Goal: Use online tool/utility

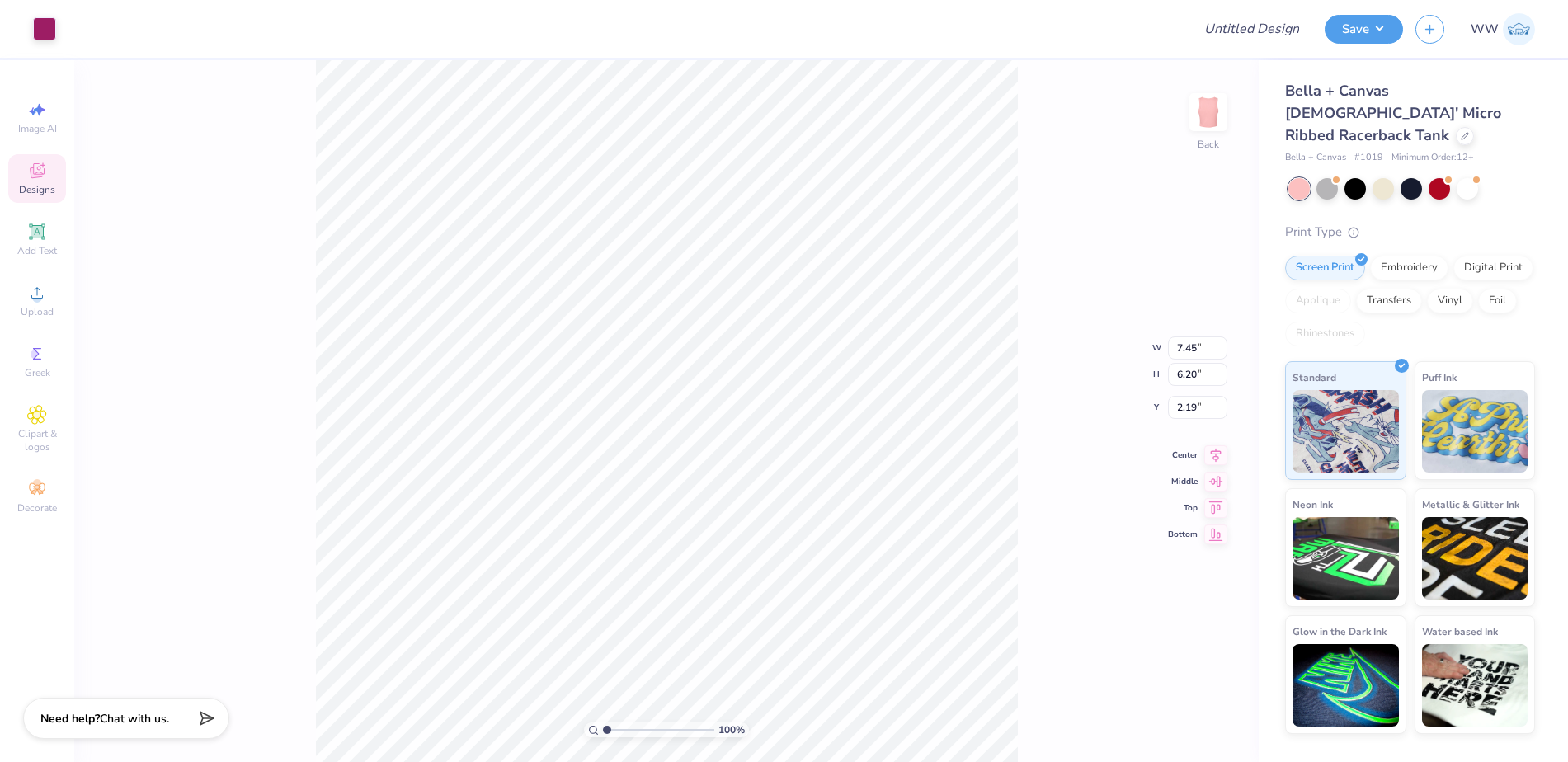
type input "3.04"
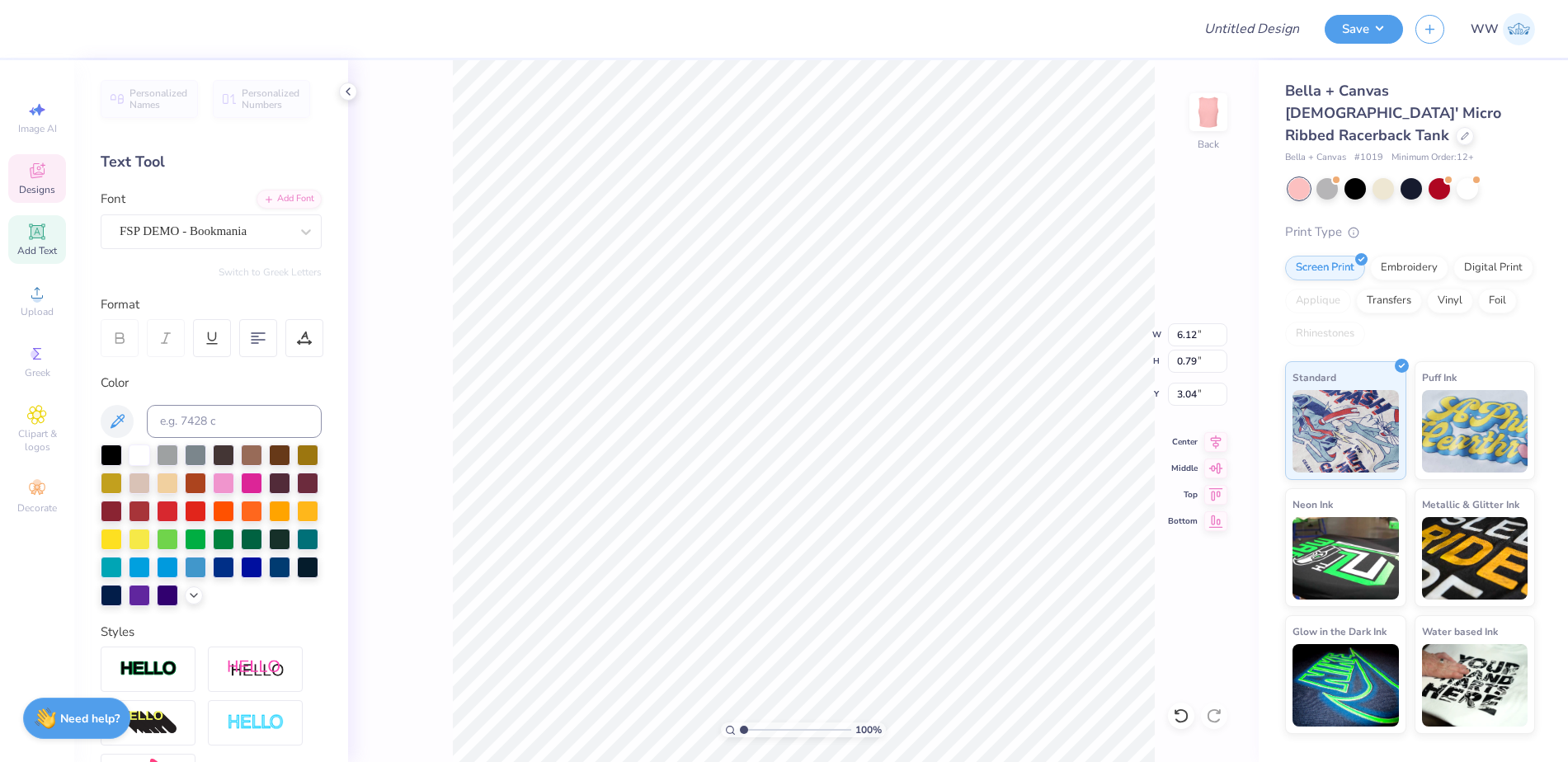
scroll to position [14, 3]
type textarea "A PHI"
click at [41, 22] on div at bounding box center [45, 27] width 23 height 23
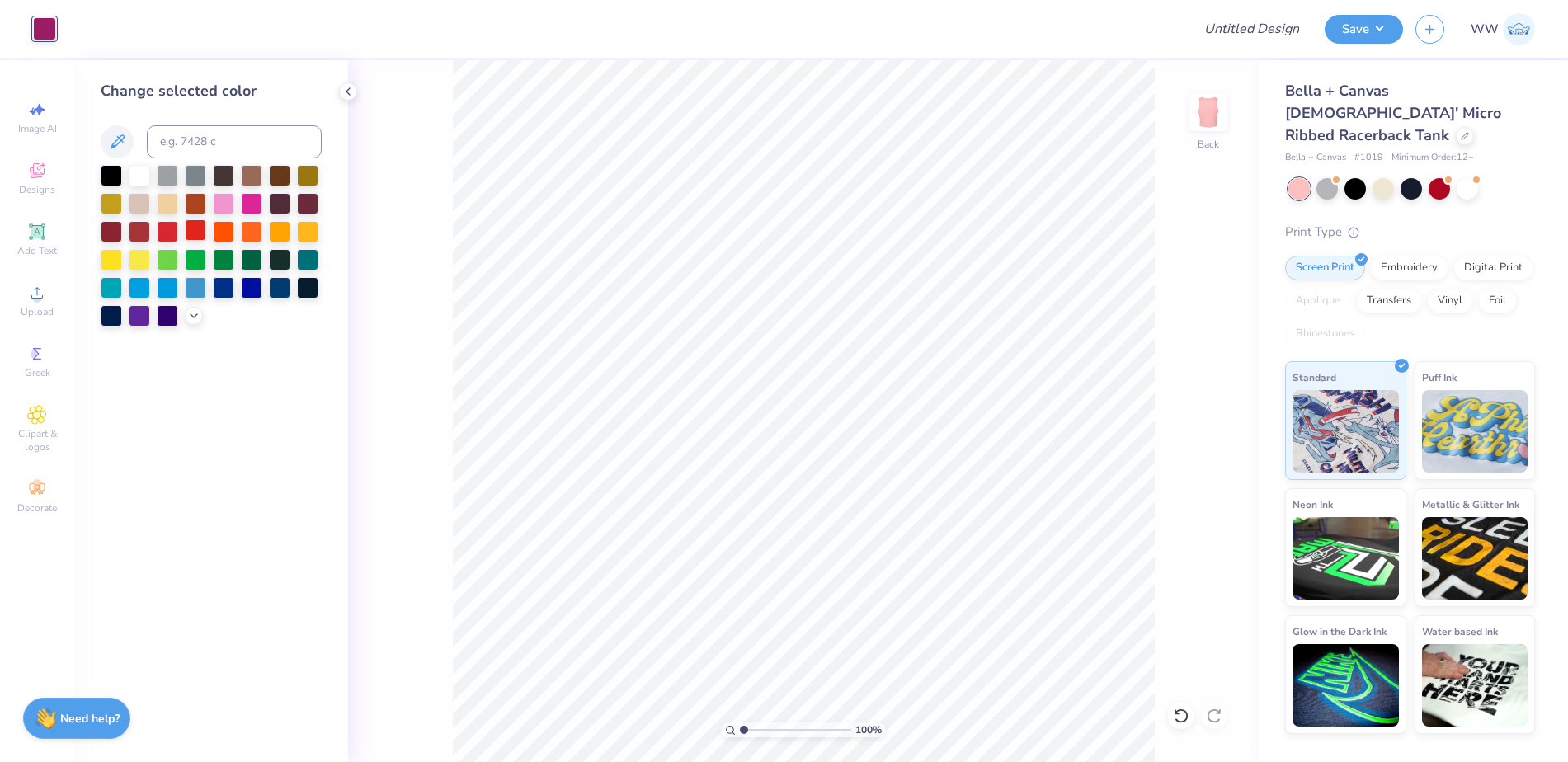
click at [190, 222] on div at bounding box center [195, 230] width 21 height 21
click at [181, 287] on div at bounding box center [212, 246] width 221 height 162
click at [168, 286] on div at bounding box center [167, 286] width 21 height 21
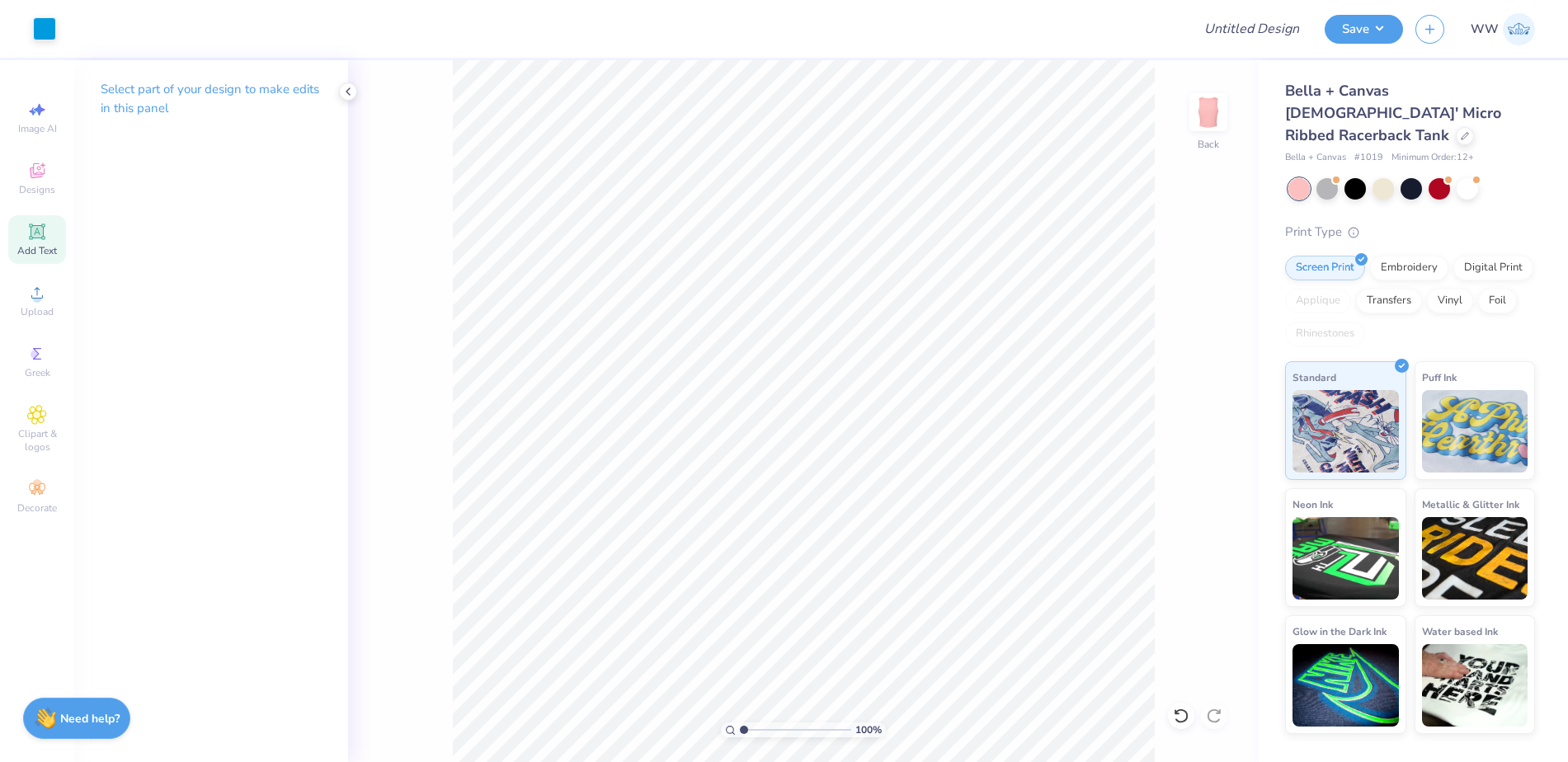
click at [30, 241] on icon at bounding box center [37, 232] width 19 height 19
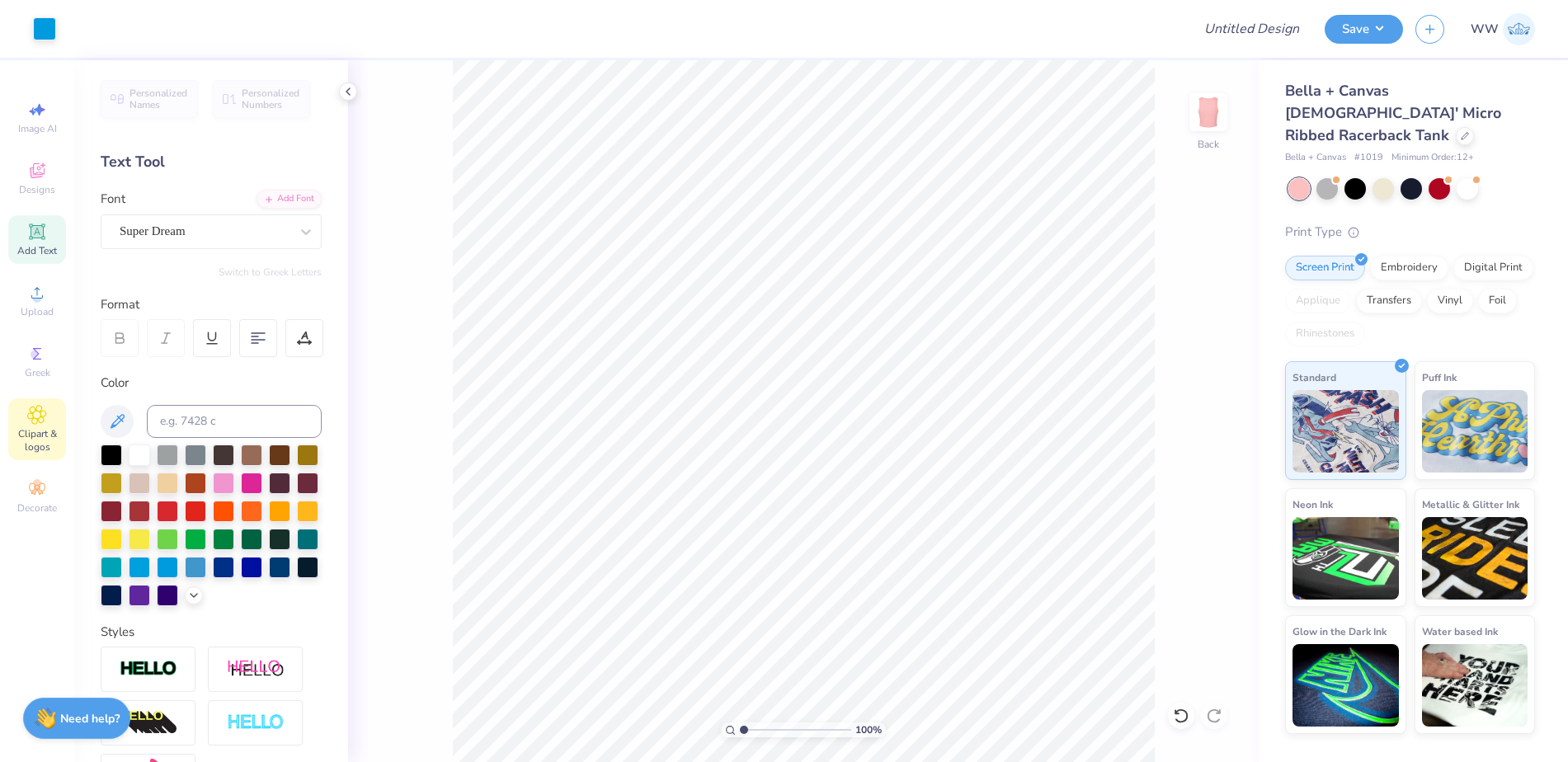
click at [33, 427] on span "Clipart & logos" at bounding box center [36, 440] width 57 height 26
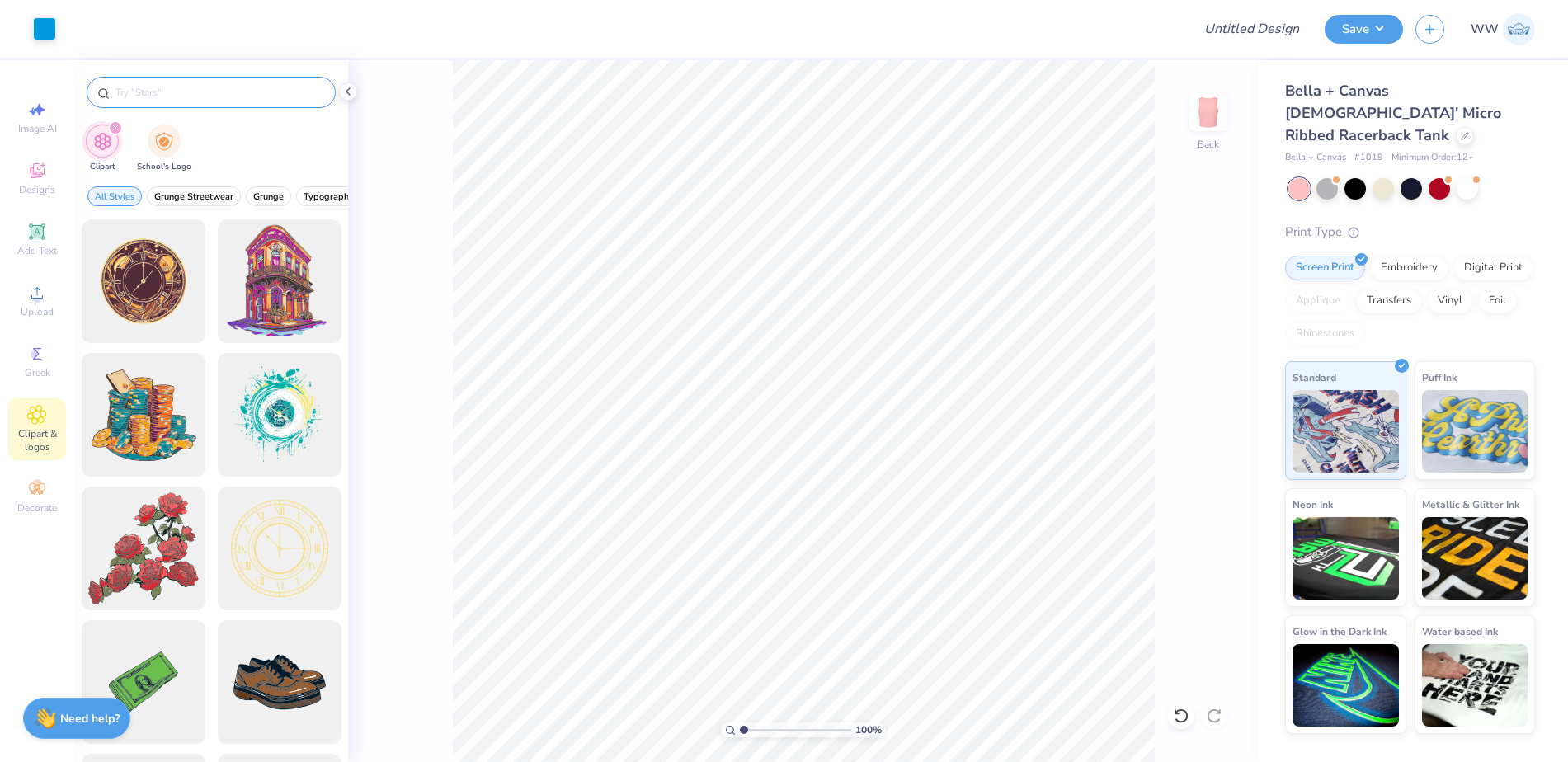
click at [179, 95] on input "text" at bounding box center [219, 92] width 212 height 17
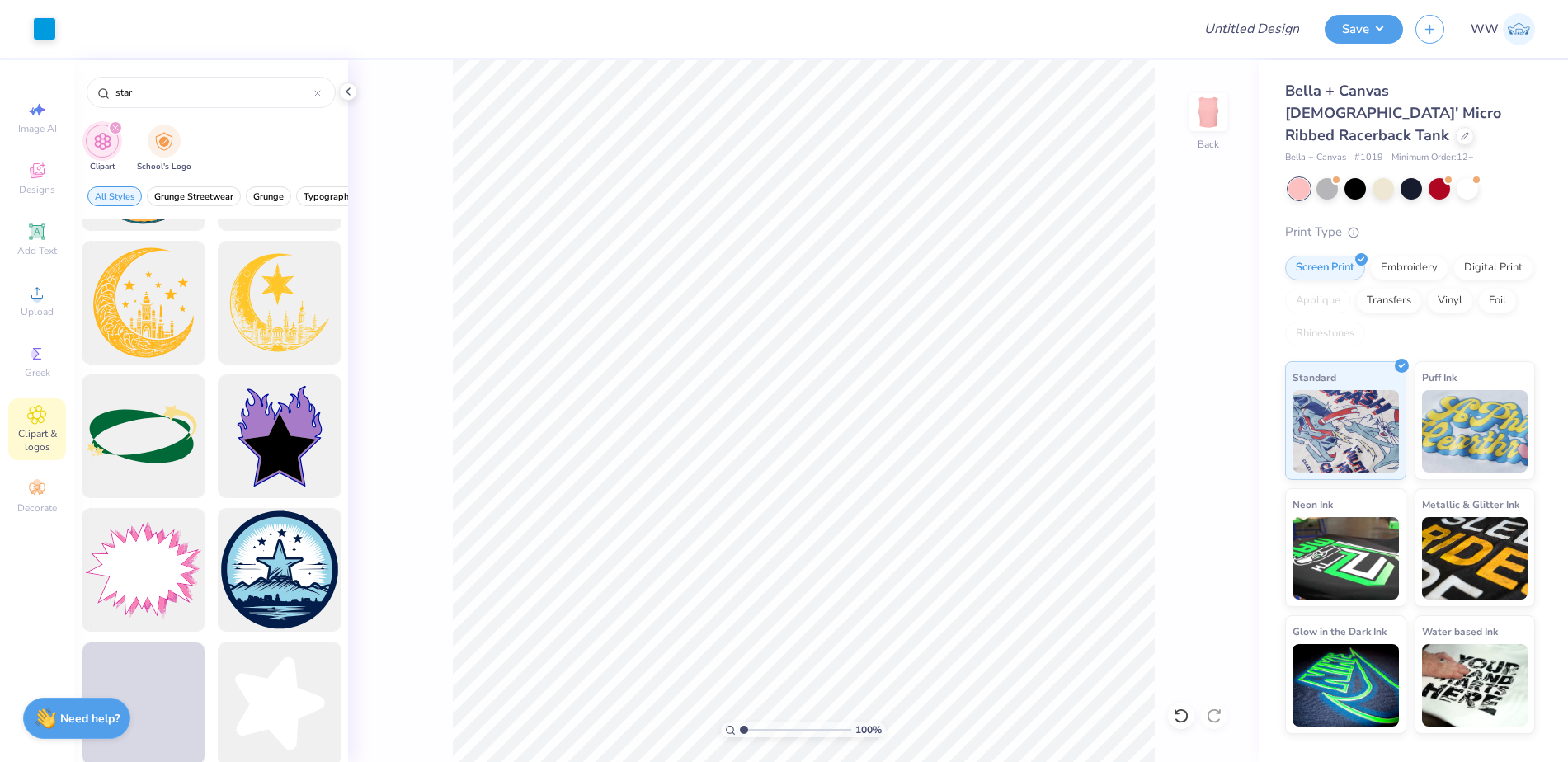
scroll to position [557, 0]
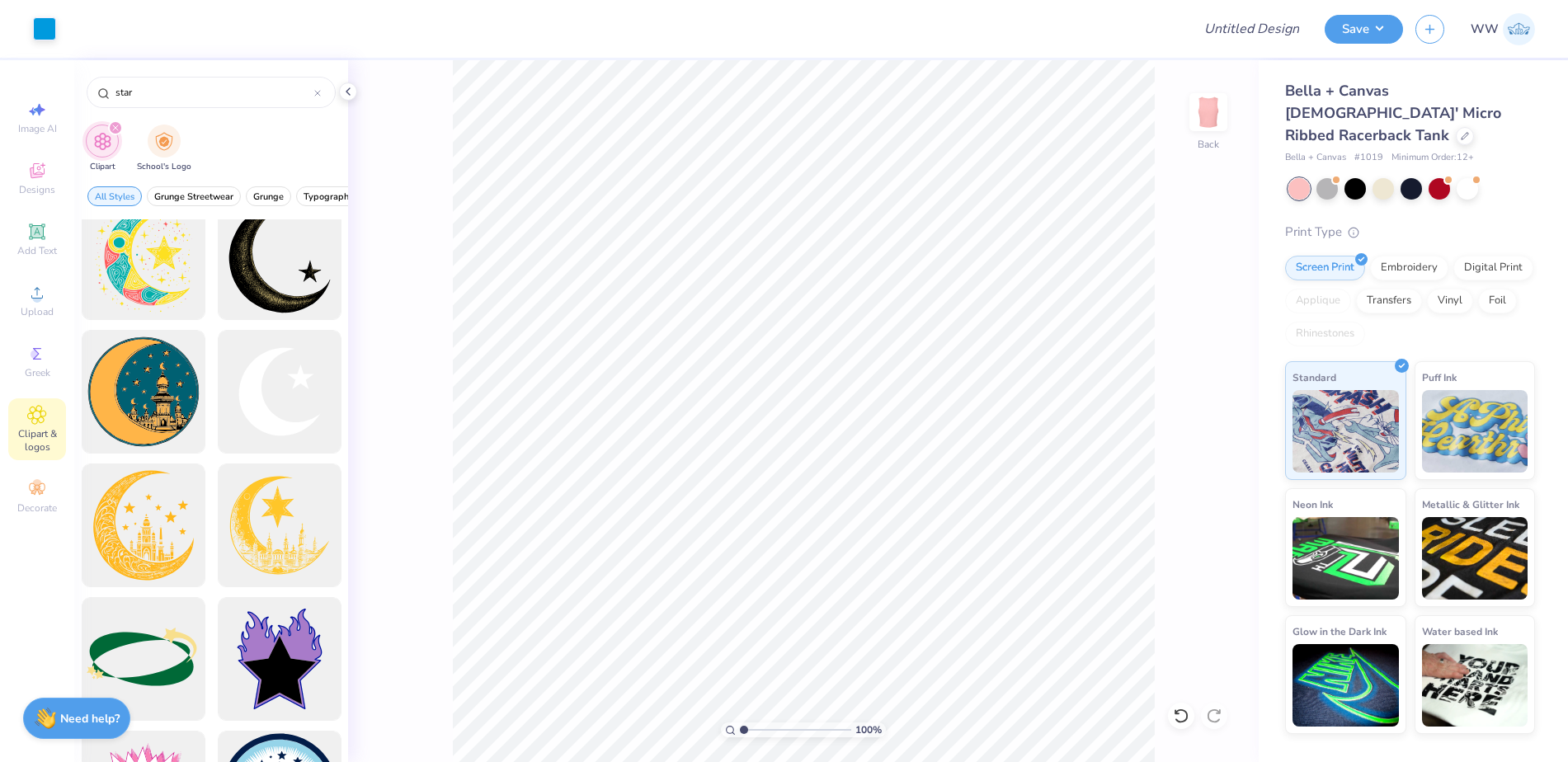
drag, startPoint x: 167, startPoint y: 86, endPoint x: 129, endPoint y: 67, distance: 42.5
click at [130, 68] on div "star" at bounding box center [211, 88] width 274 height 56
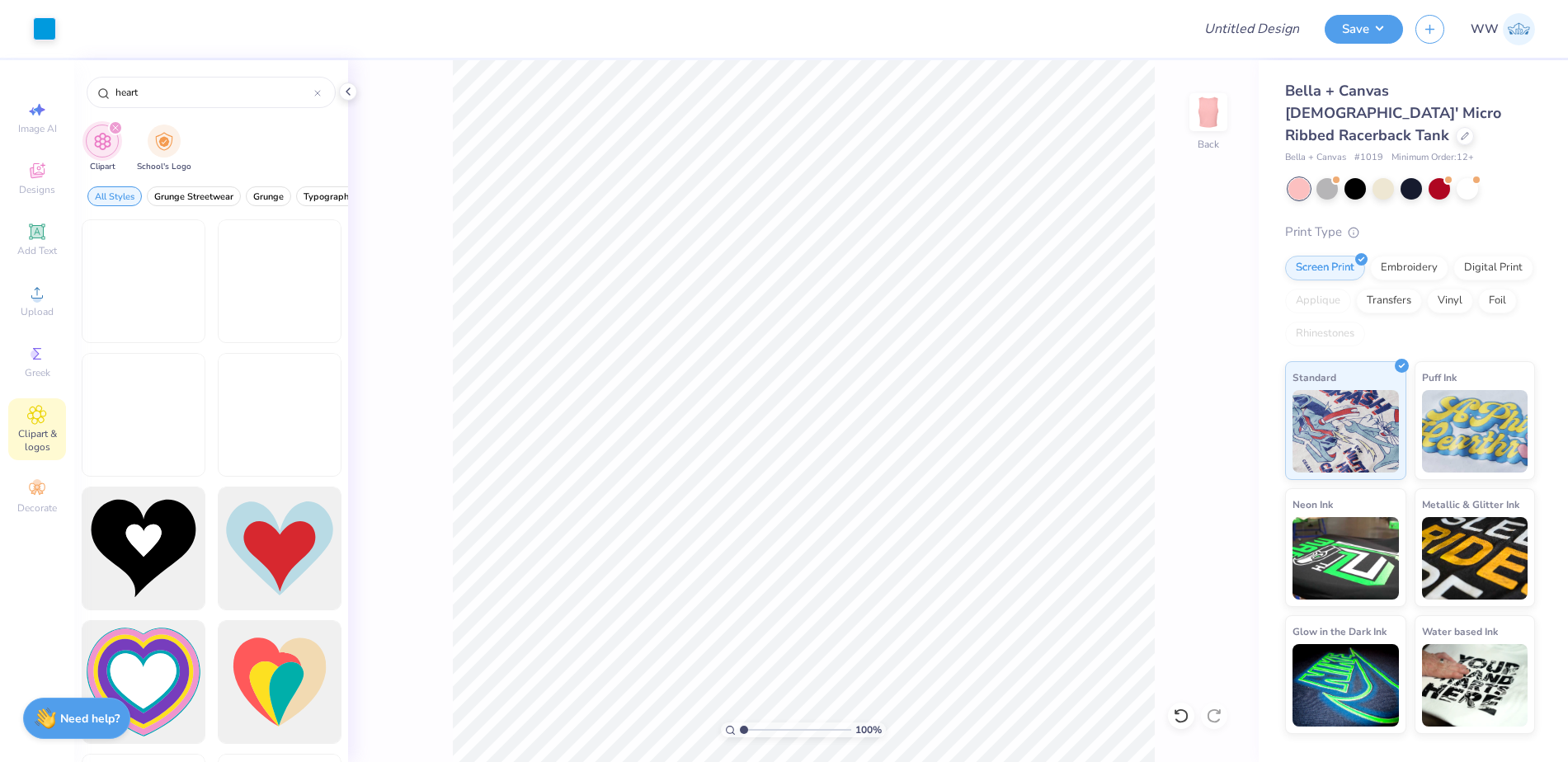
type input "heart"
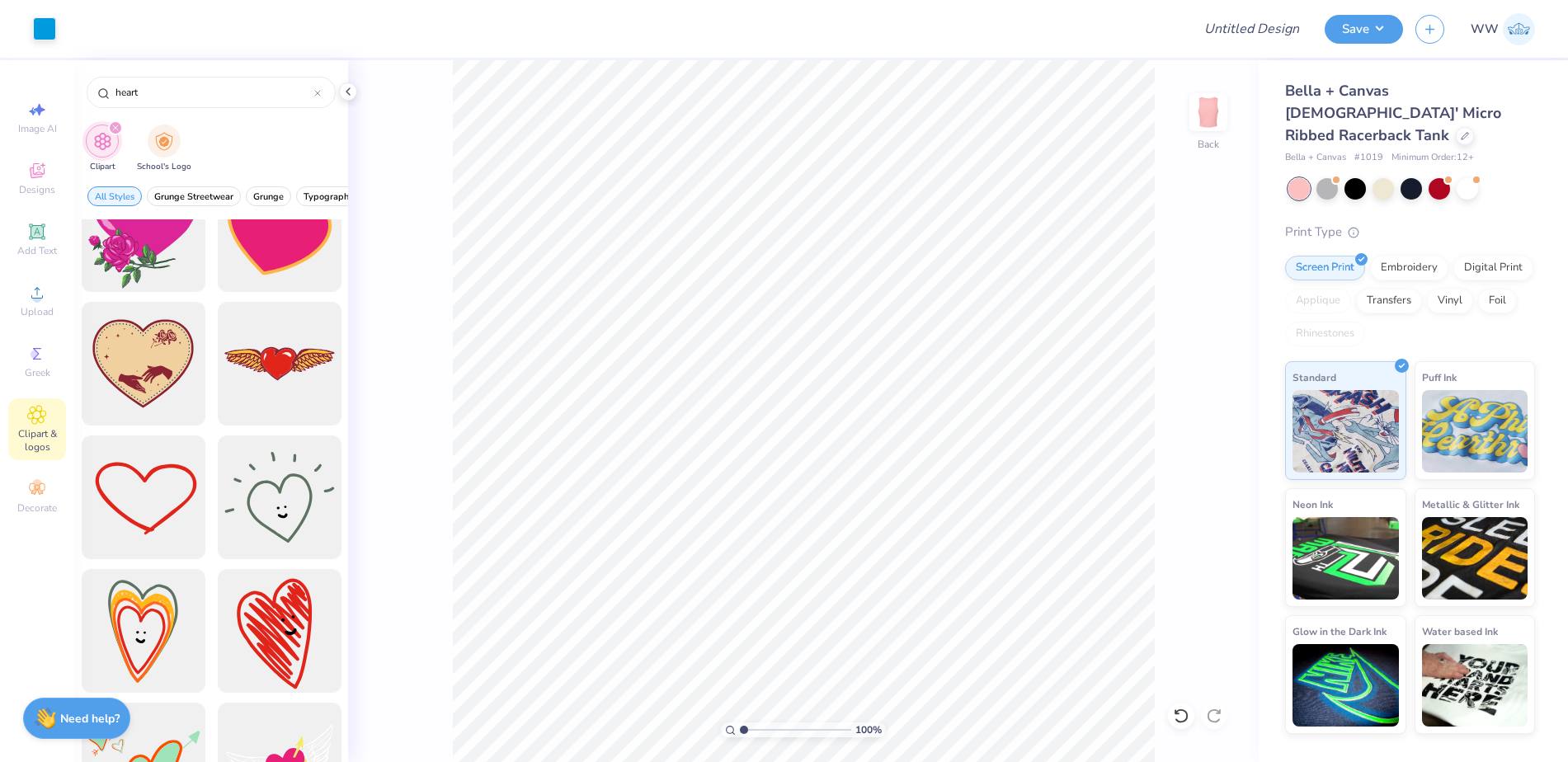
scroll to position [1264, 0]
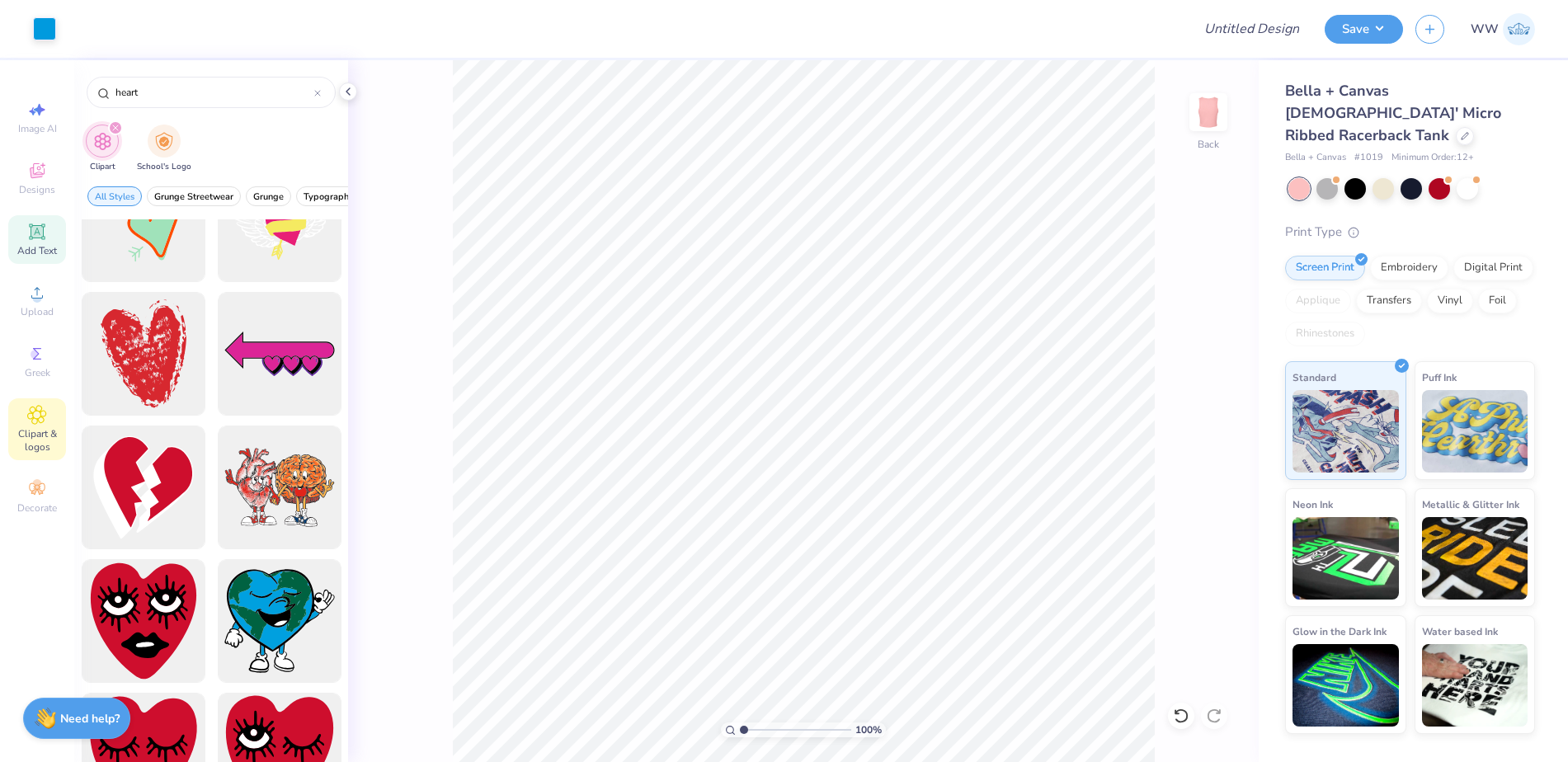
click at [29, 245] on span "Add Text" at bounding box center [37, 251] width 40 height 14
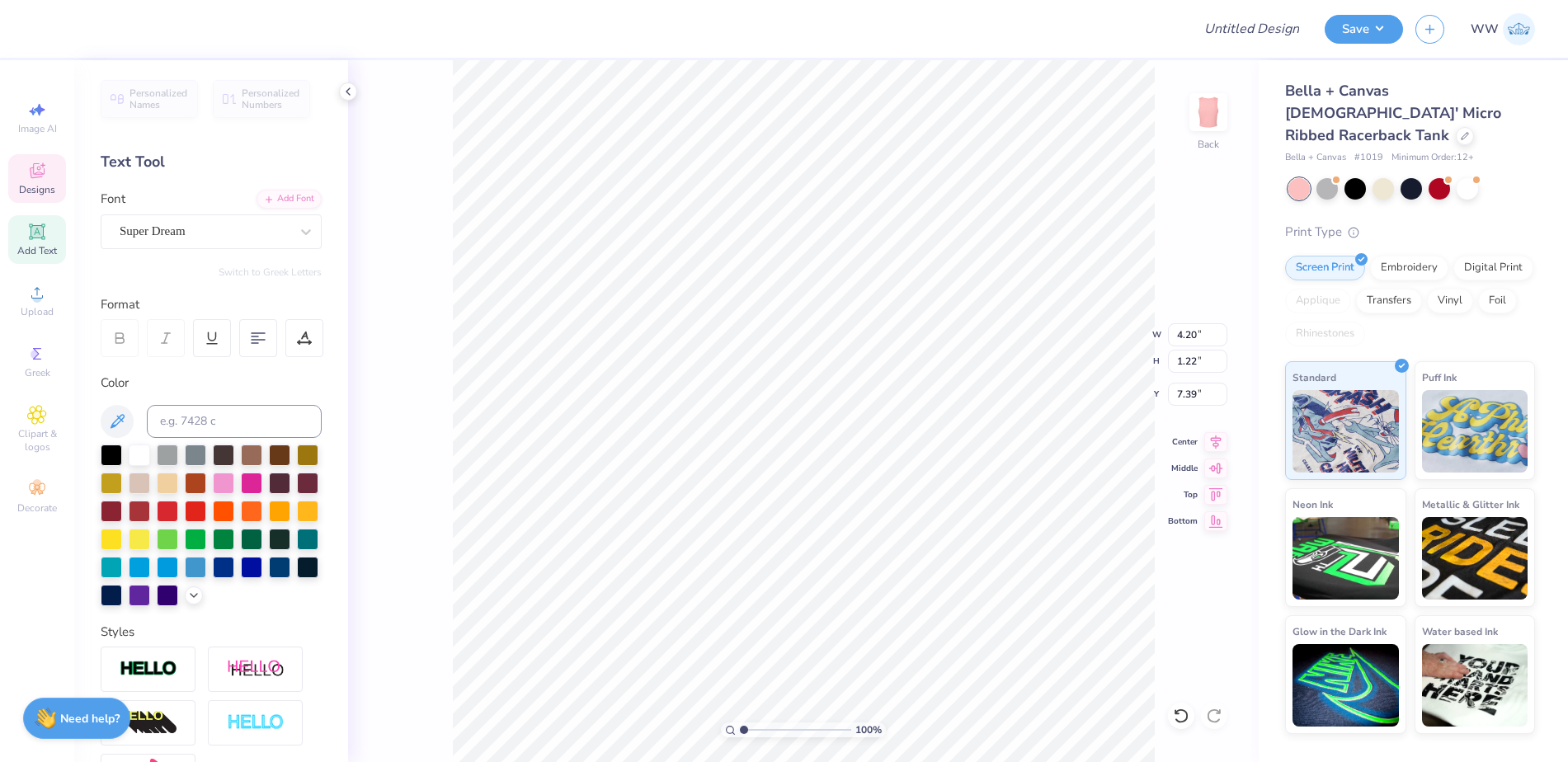
click at [30, 175] on icon at bounding box center [37, 171] width 19 height 19
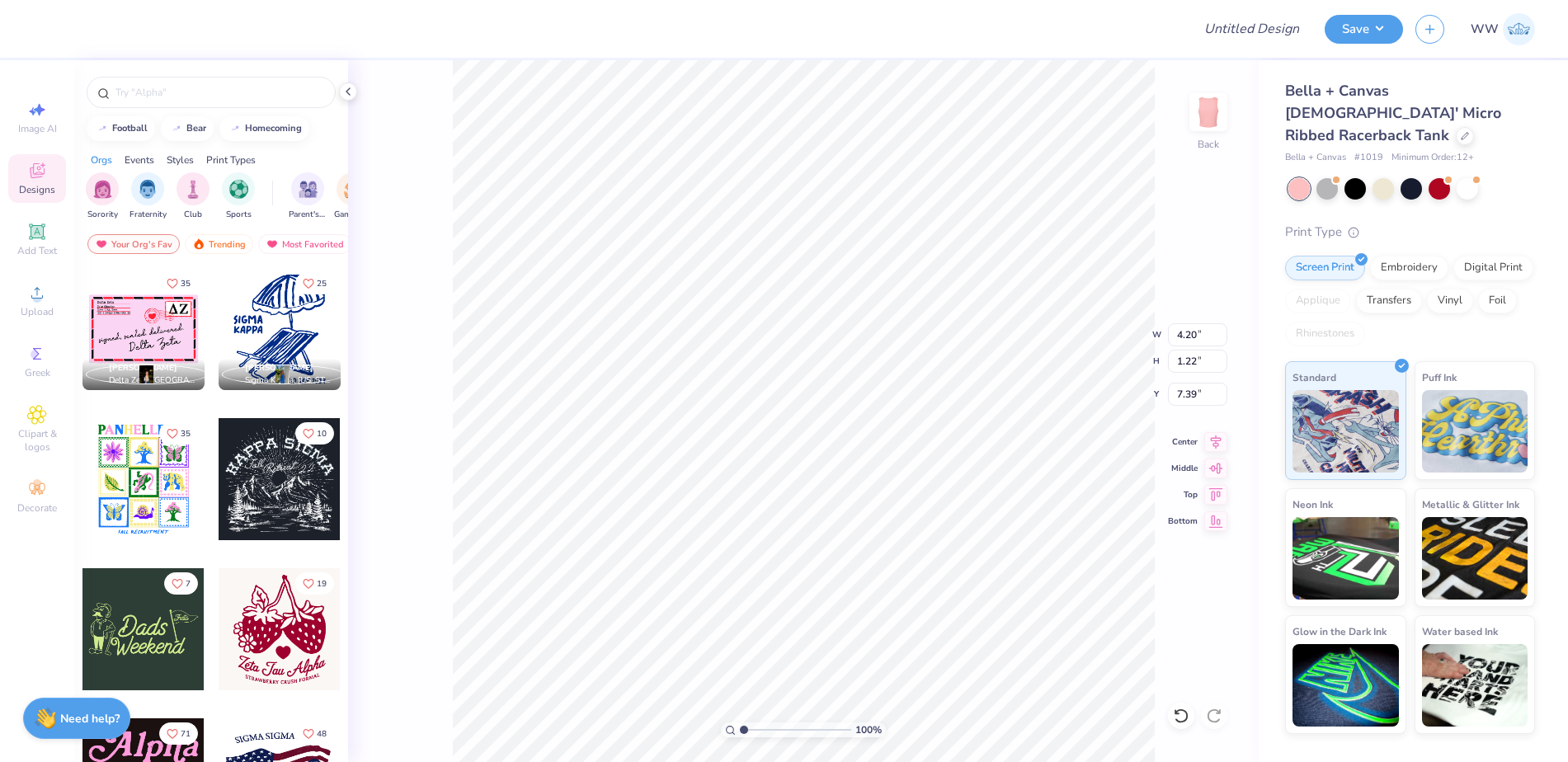
scroll to position [14, 2]
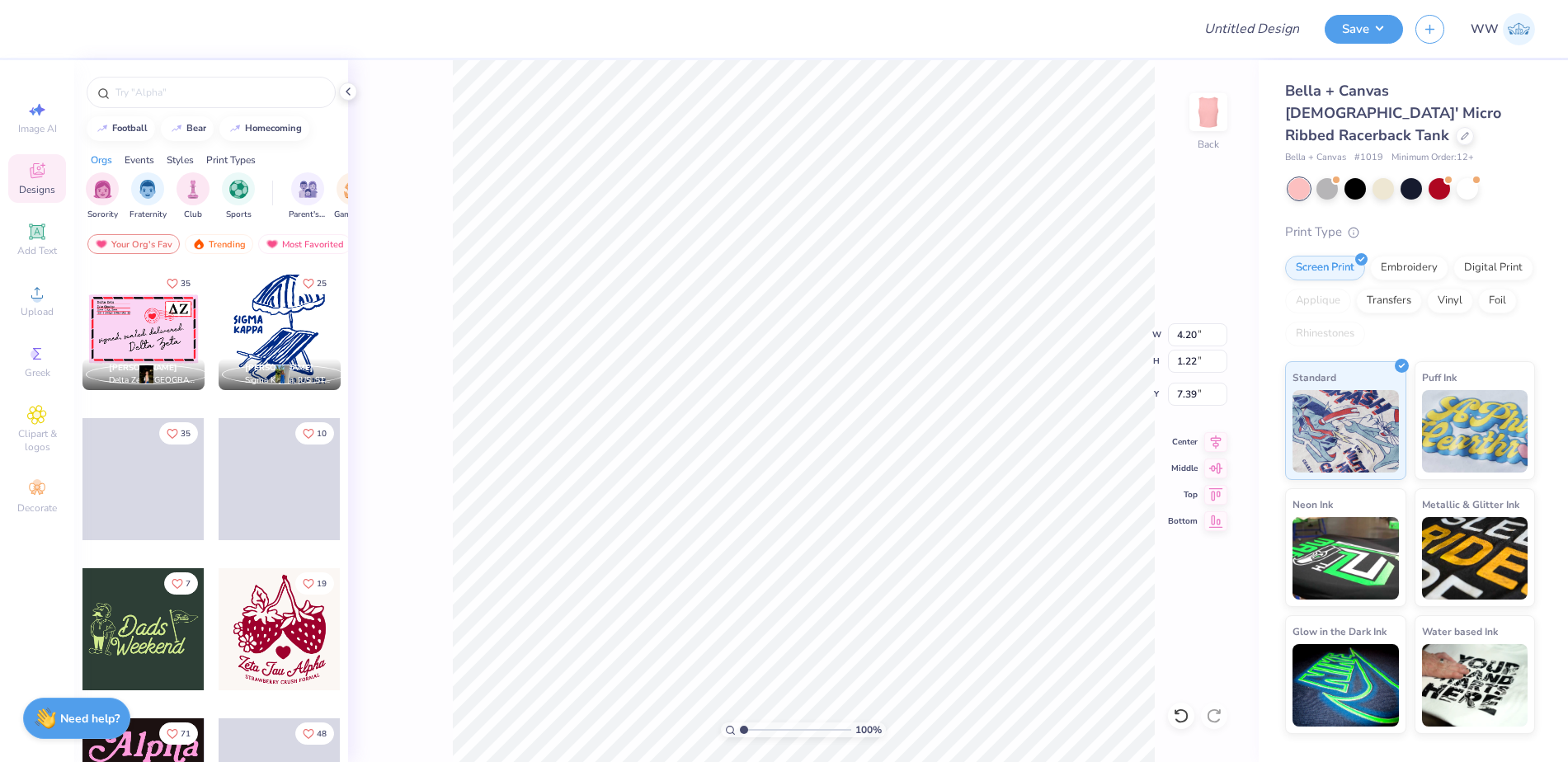
type textarea "TET"
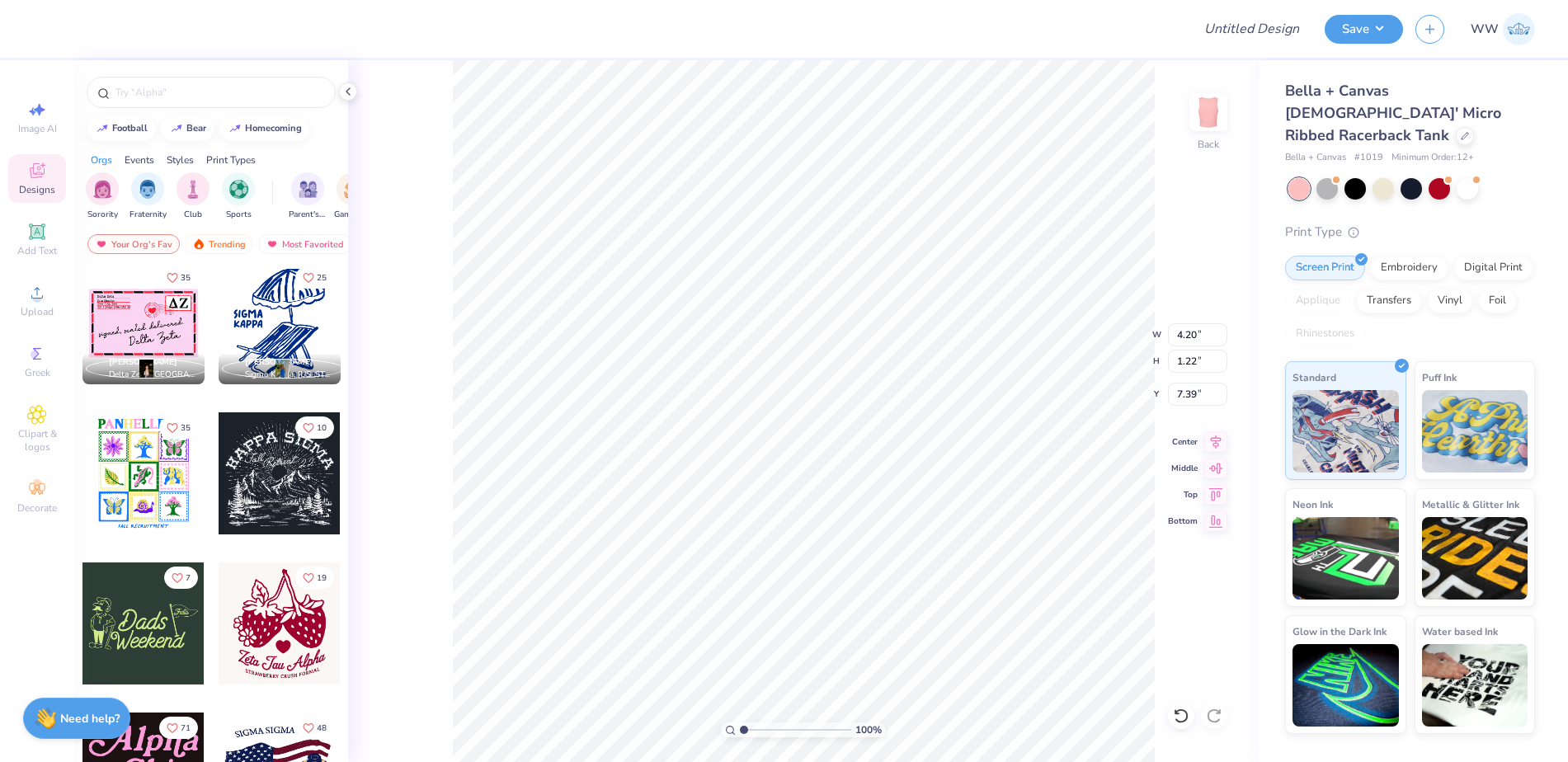
scroll to position [7, 0]
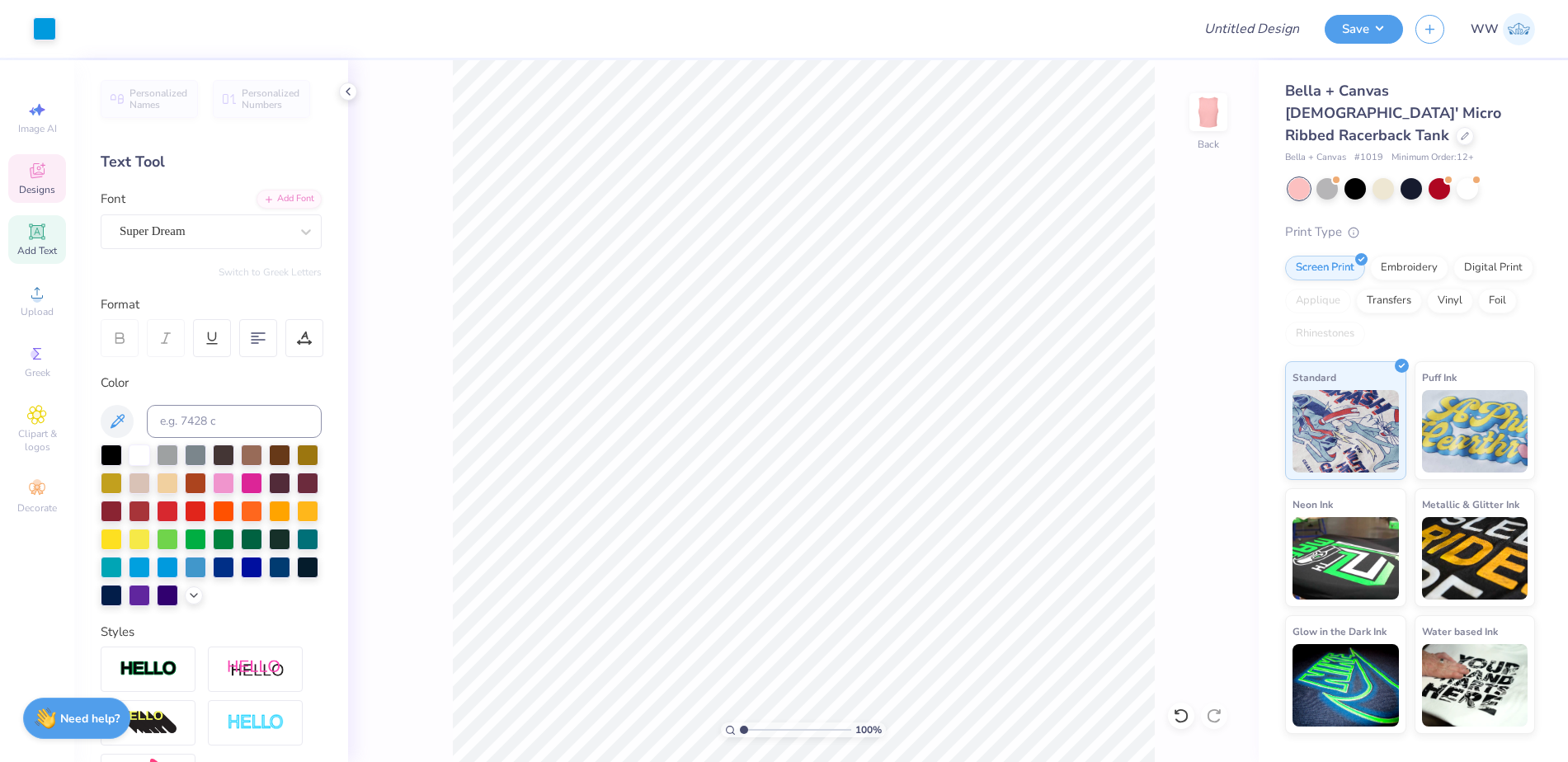
click at [21, 171] on div "Designs" at bounding box center [36, 179] width 57 height 49
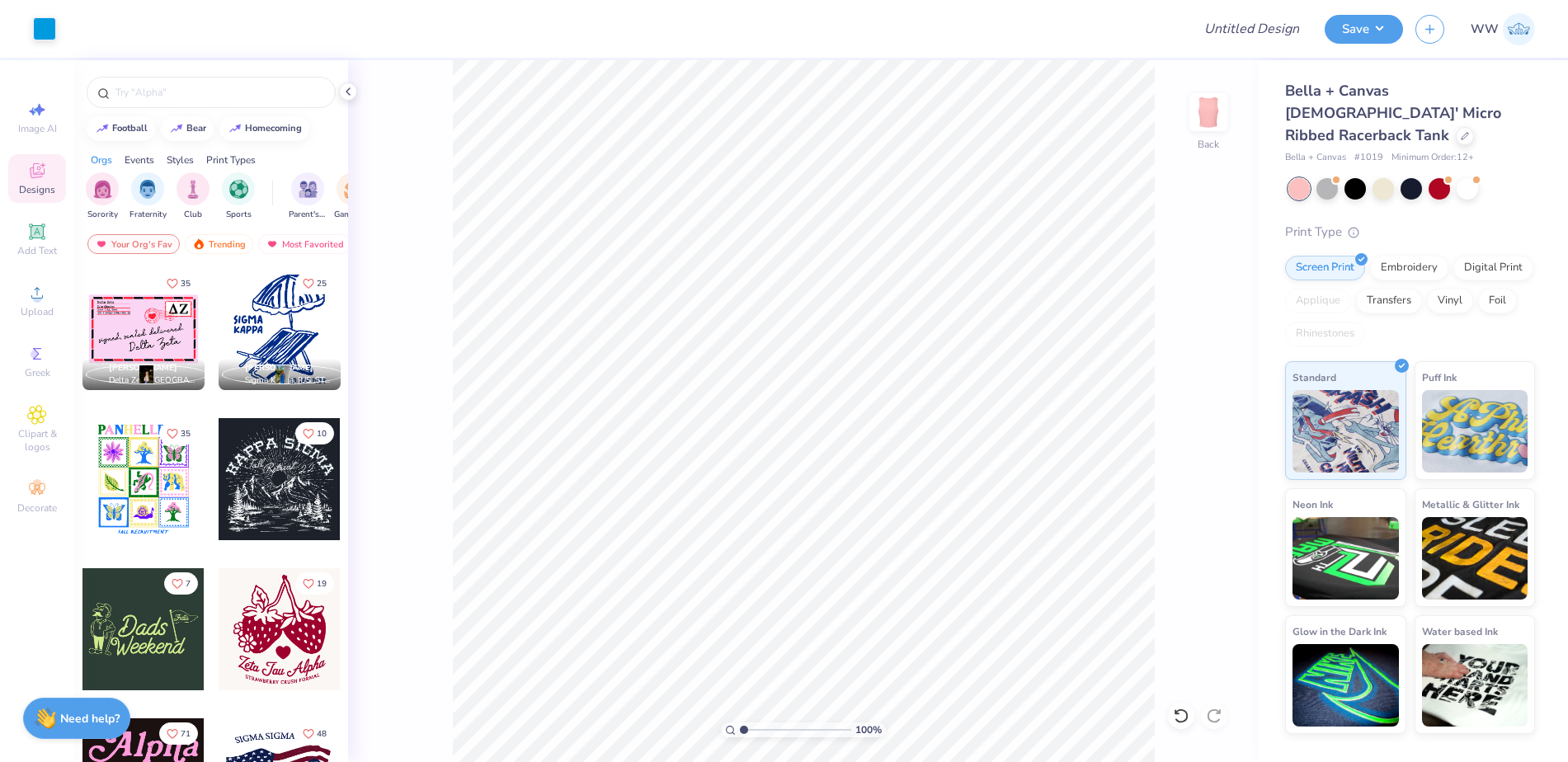
click at [274, 629] on div at bounding box center [280, 629] width 122 height 122
type input "5.37"
click at [1466, 177] on div at bounding box center [1468, 187] width 21 height 21
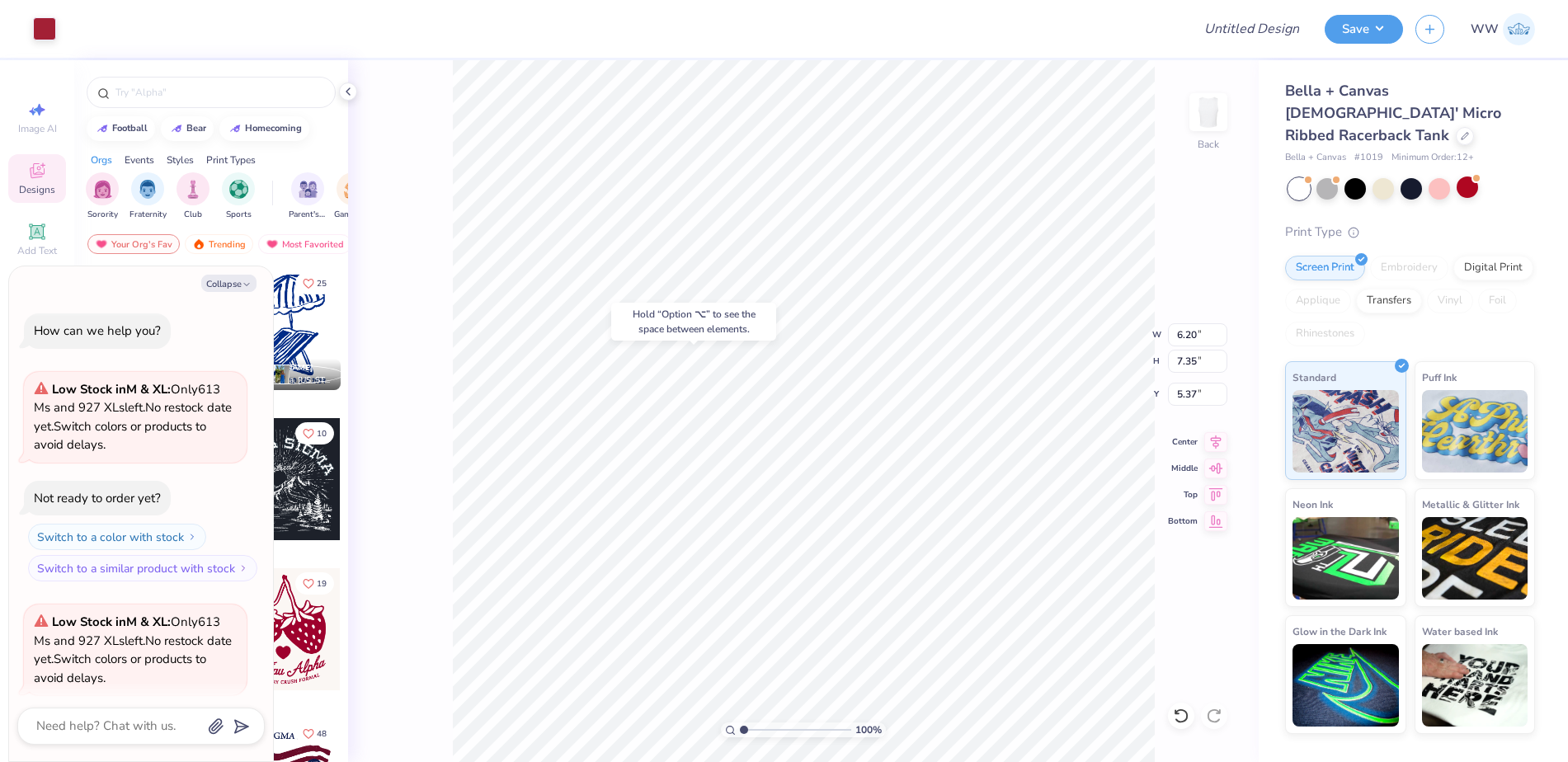
scroll to position [129, 0]
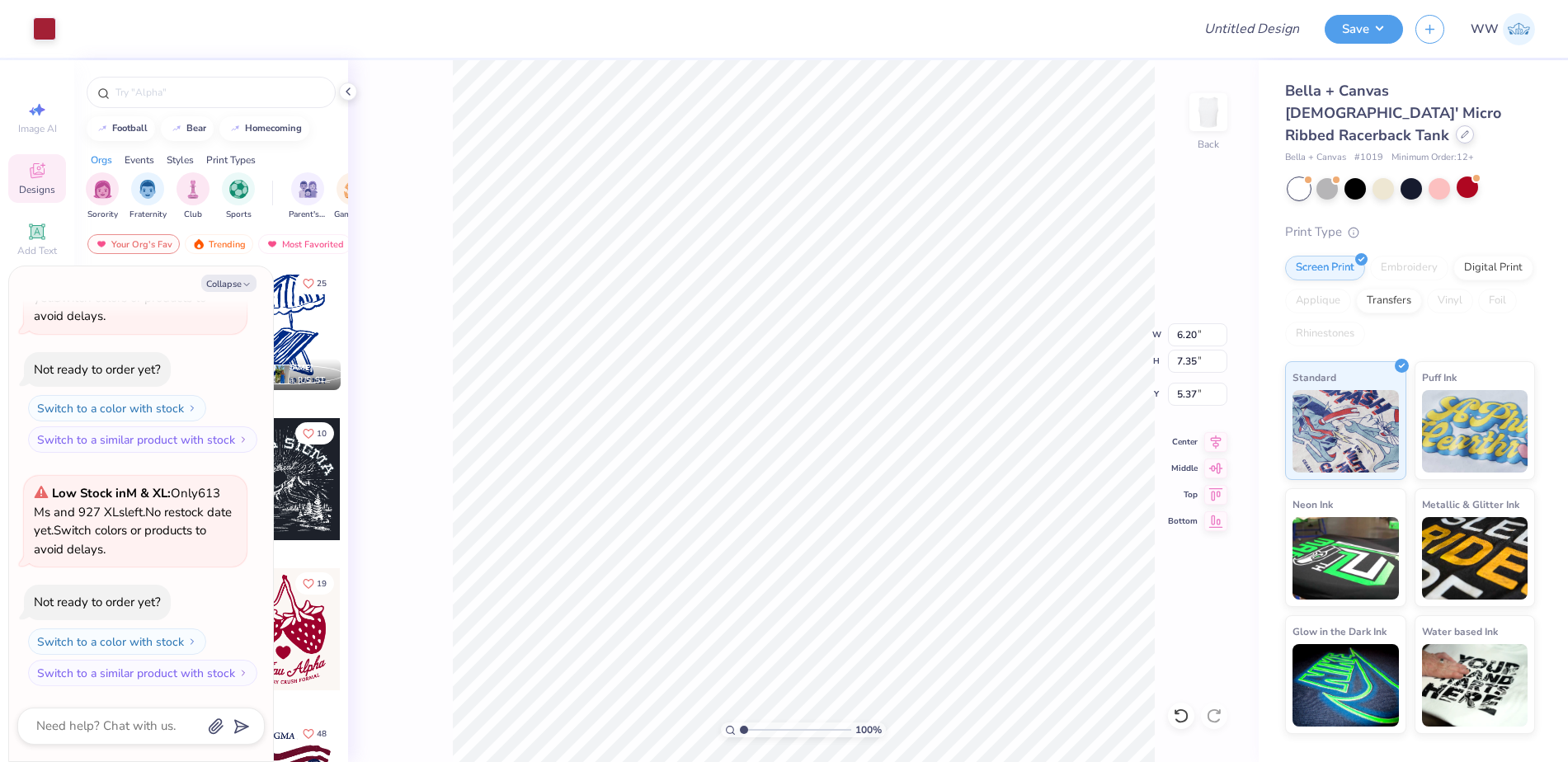
click at [1461, 130] on icon at bounding box center [1465, 134] width 8 height 8
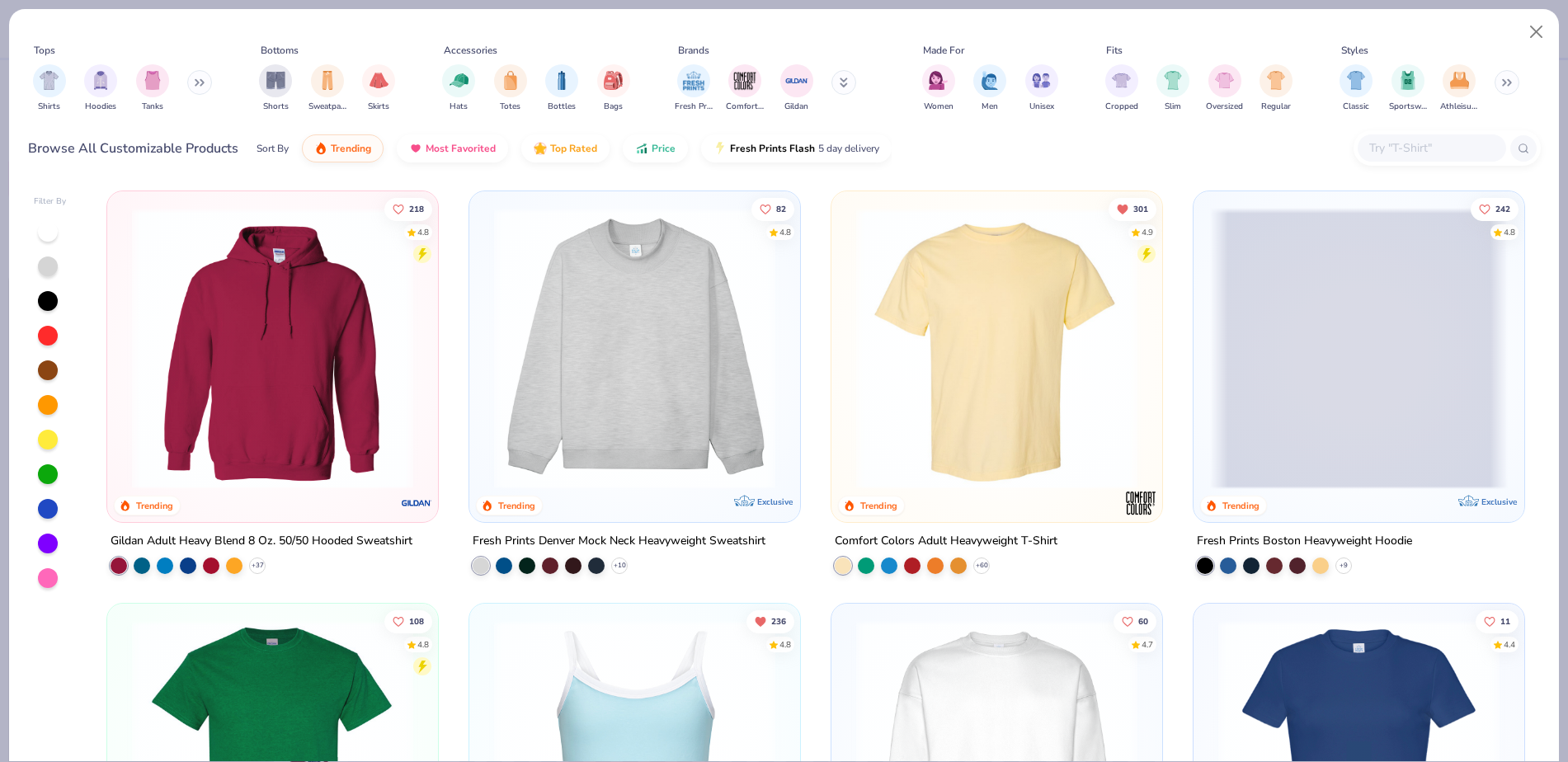
click at [607, 322] on img at bounding box center [634, 348] width 298 height 282
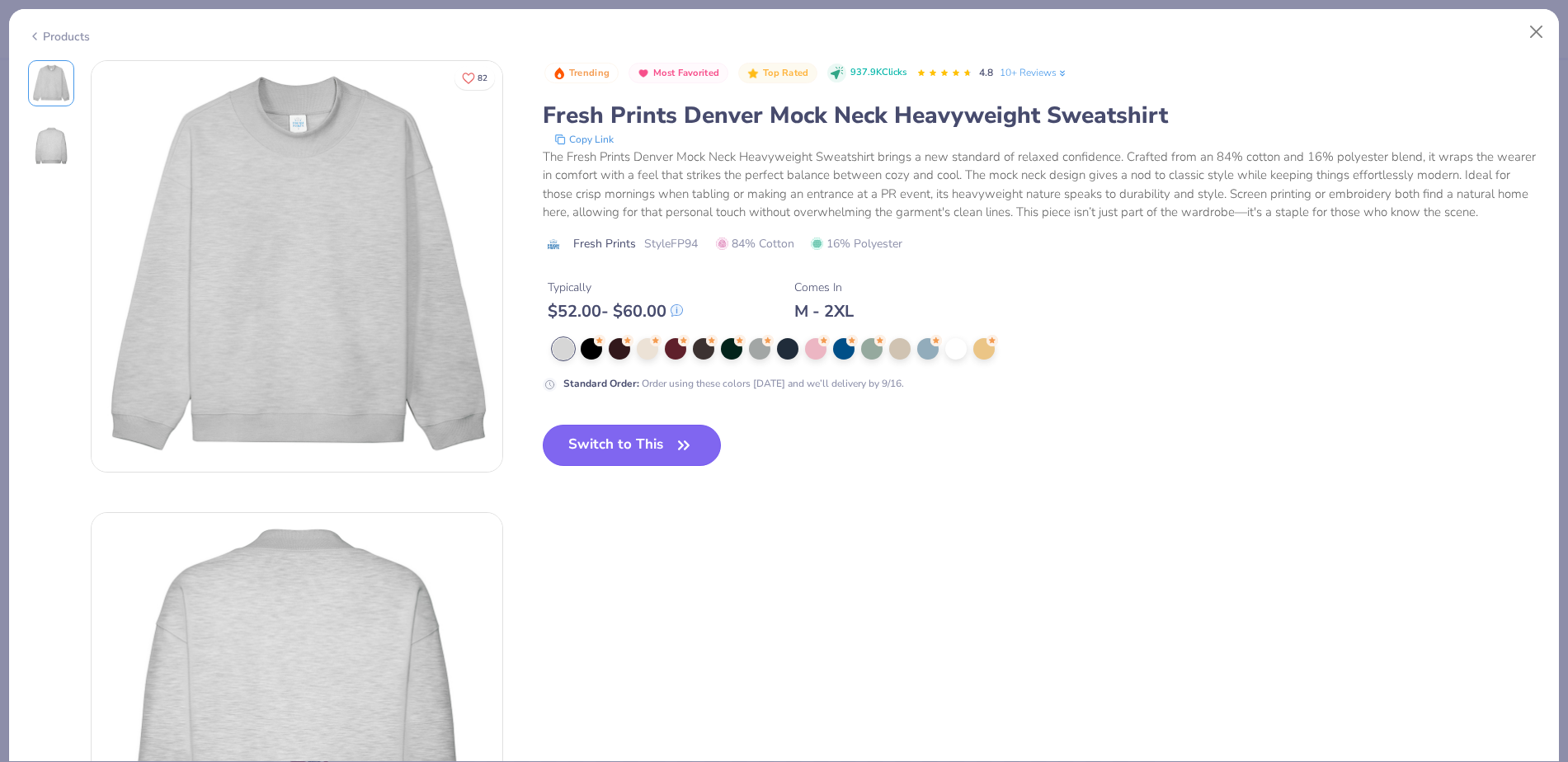
click at [638, 466] on button "Switch to This" at bounding box center [632, 446] width 179 height 41
click at [596, 464] on button "Switch to This" at bounding box center [632, 446] width 179 height 41
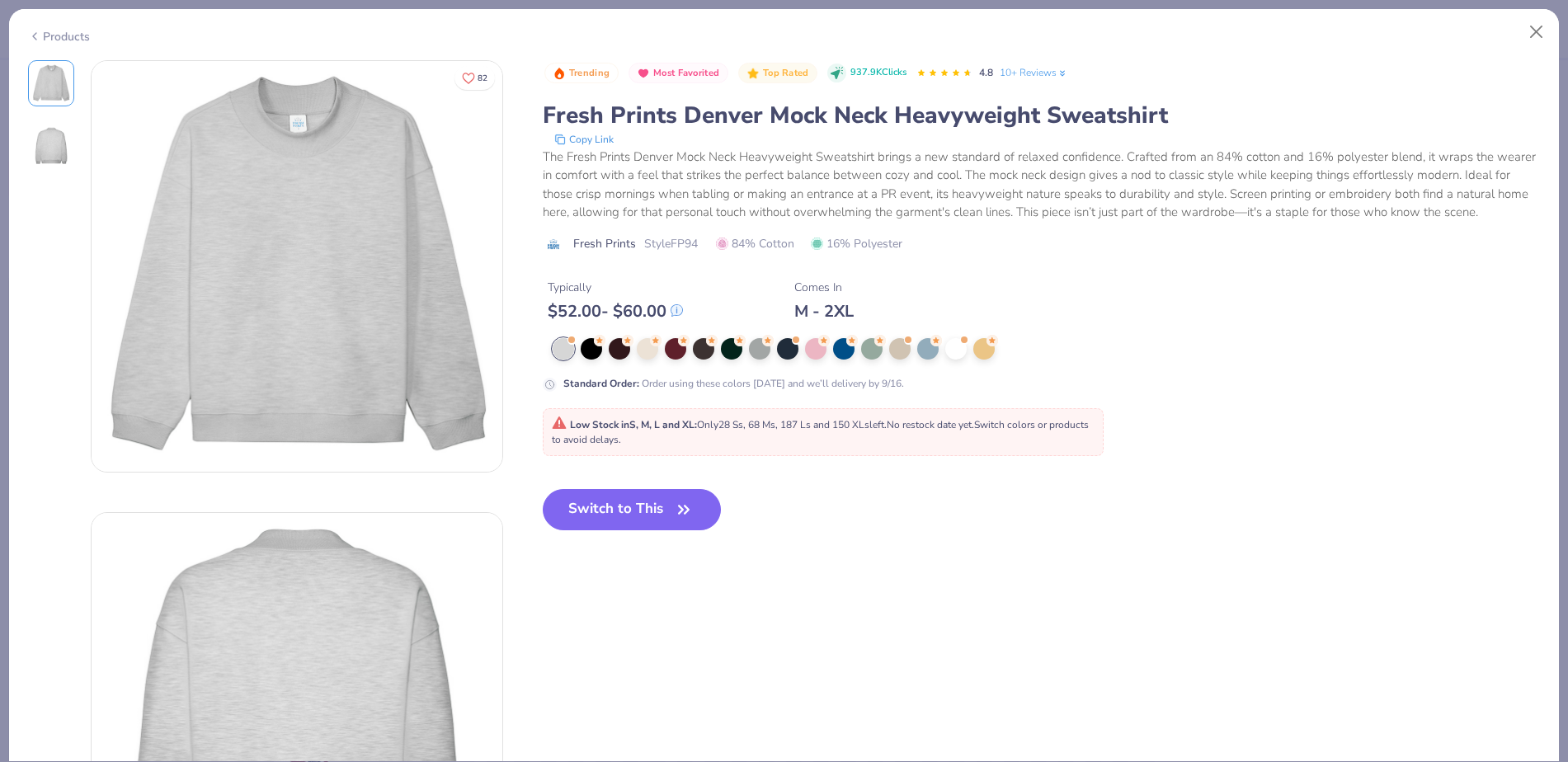
click at [648, 530] on button "Switch to This" at bounding box center [632, 510] width 179 height 41
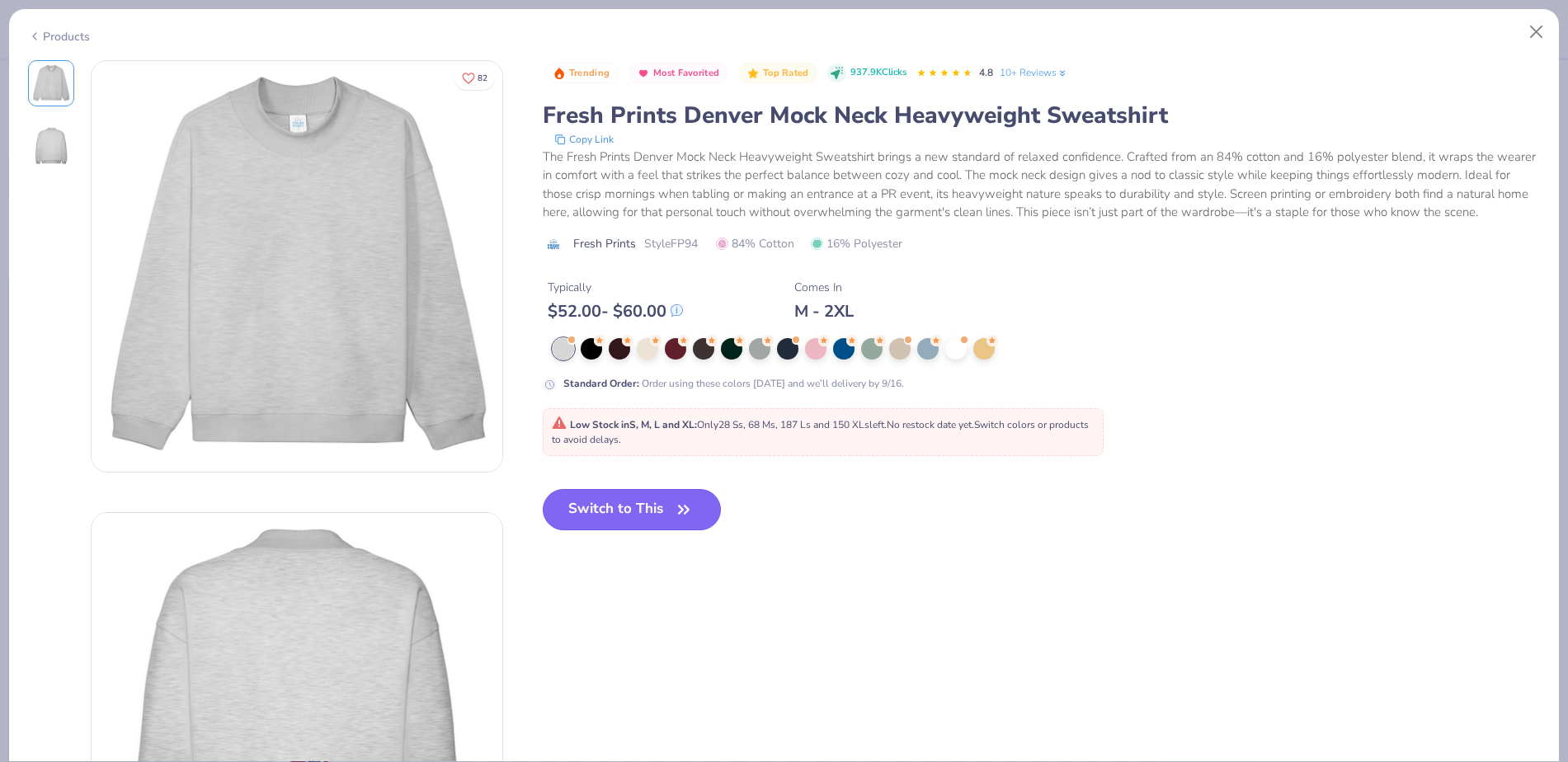
click at [628, 519] on button "Switch to This" at bounding box center [632, 510] width 179 height 41
type textarea "x"
